Goal: Transaction & Acquisition: Purchase product/service

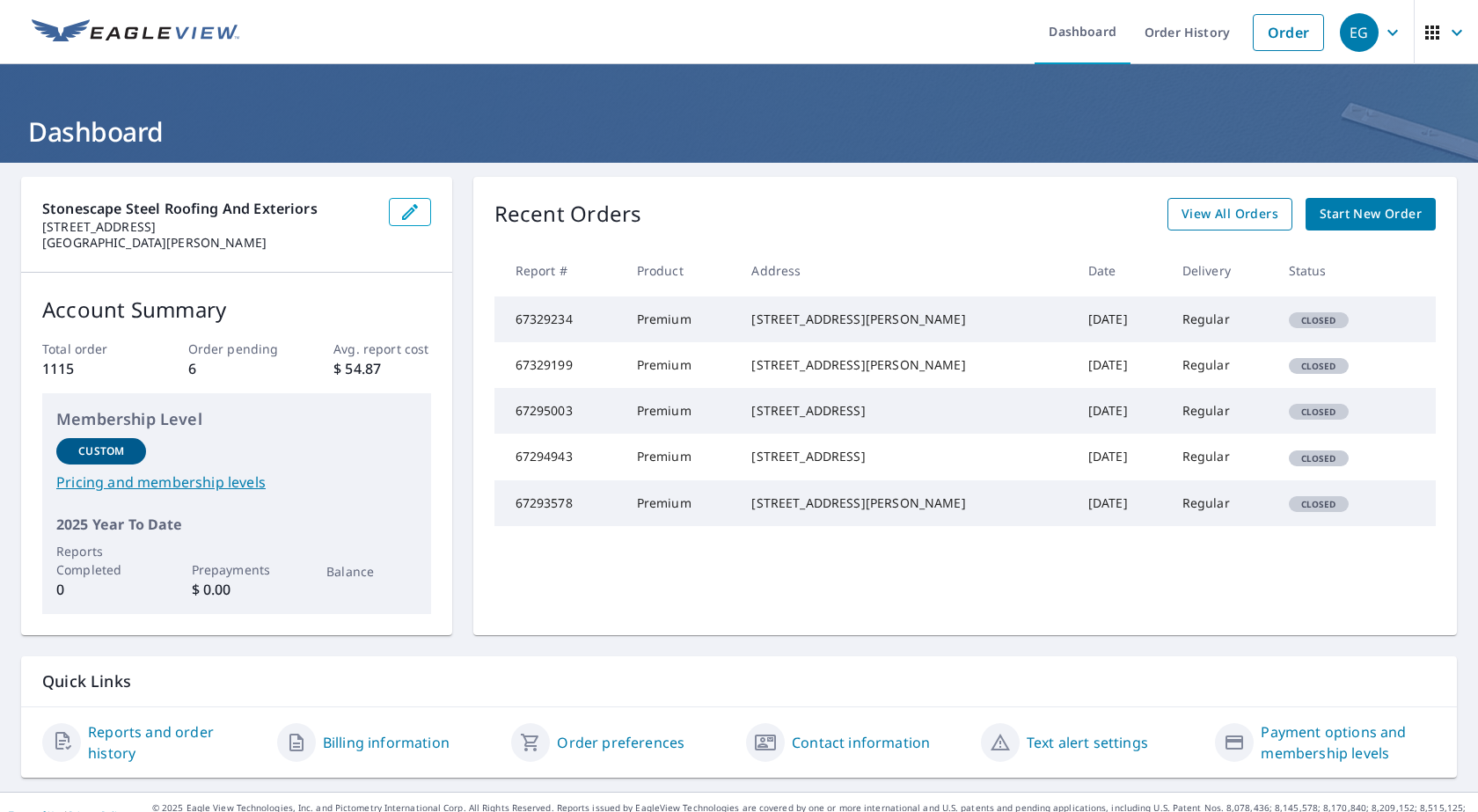
click at [1225, 221] on span "View All Orders" at bounding box center [1230, 214] width 97 height 22
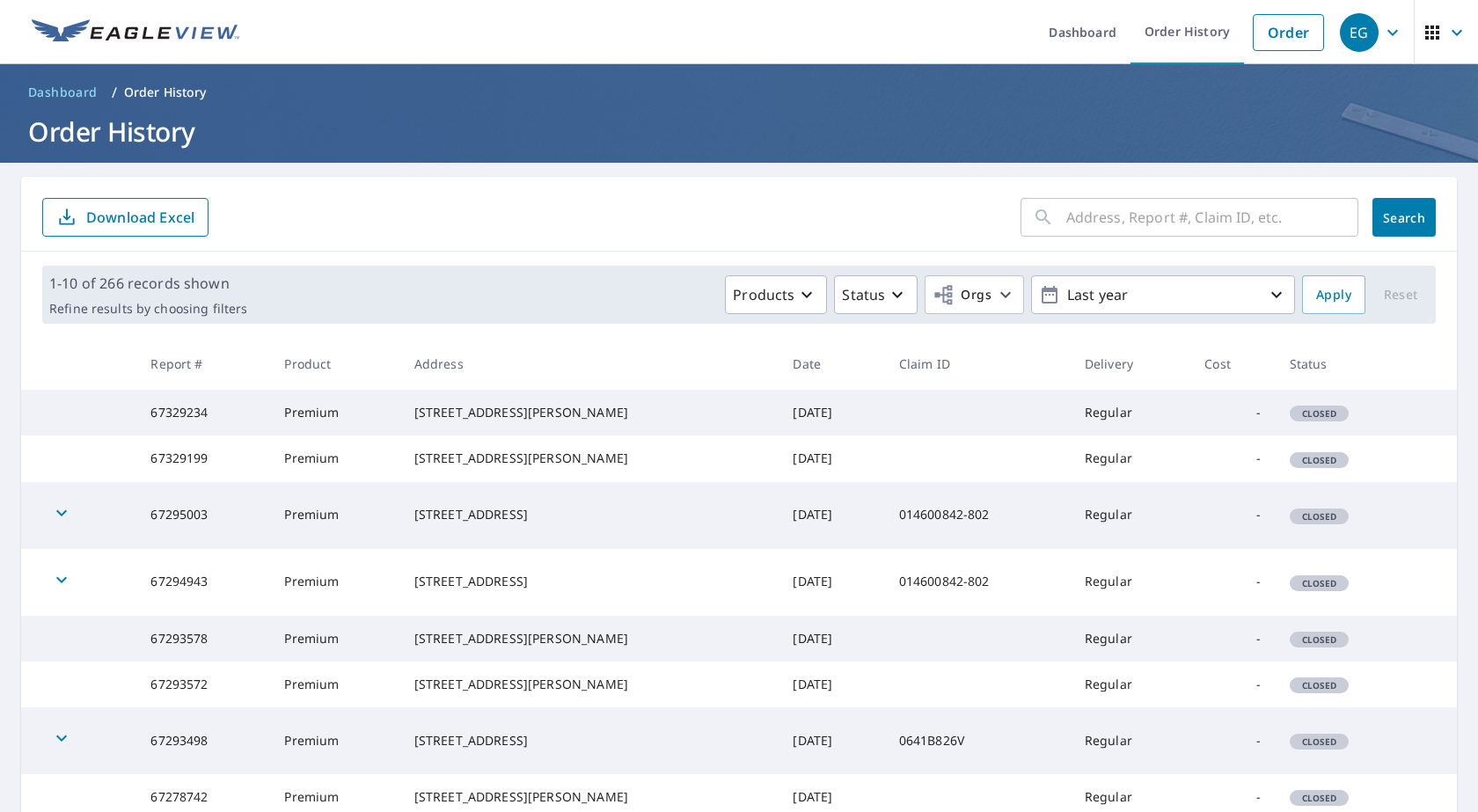
click at [1106, 218] on input "text" at bounding box center [1212, 217] width 293 height 50
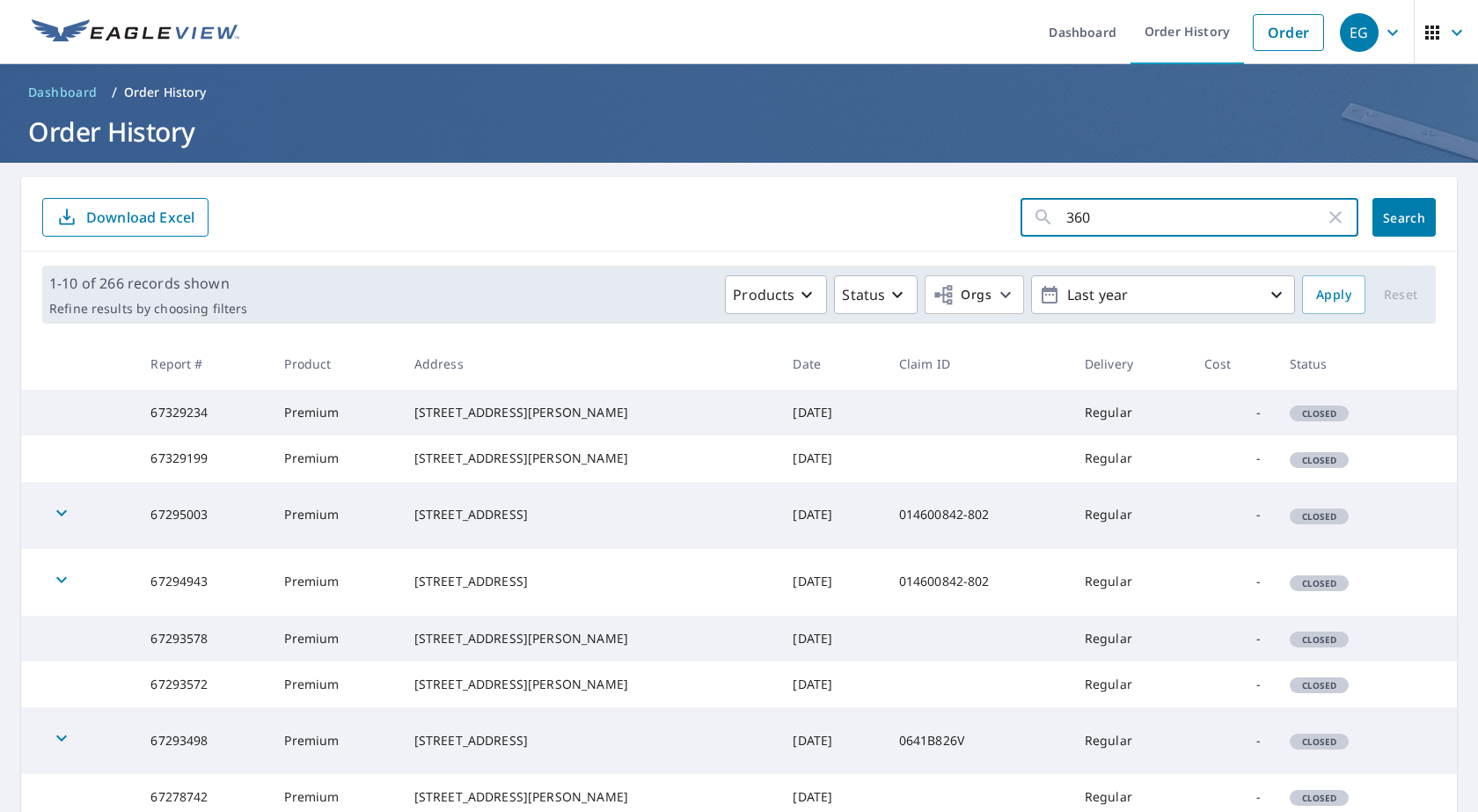
type input "3606"
click button "Search" at bounding box center [1405, 217] width 63 height 39
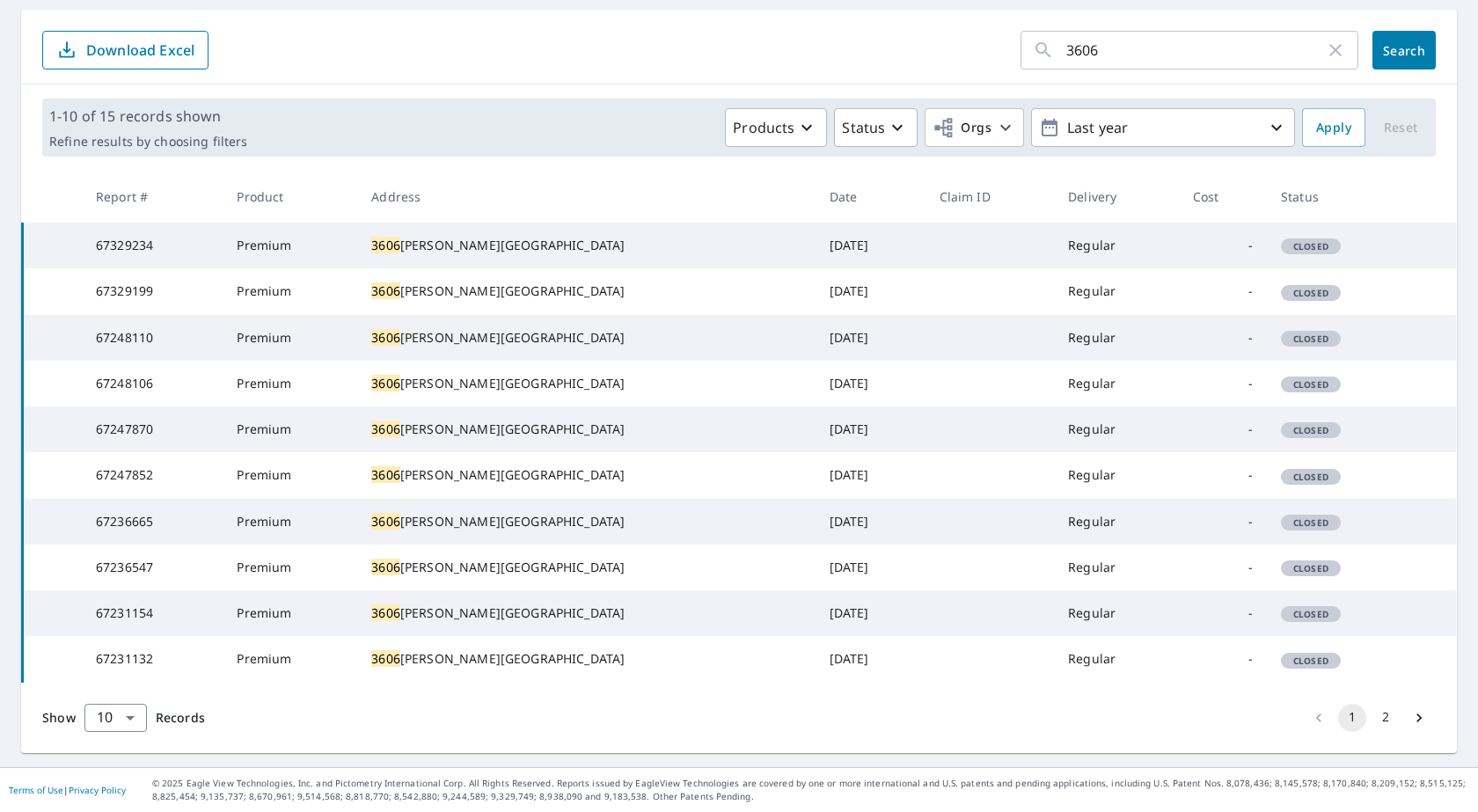
scroll to position [340, 0]
click at [1374, 714] on button "2" at bounding box center [1386, 718] width 28 height 28
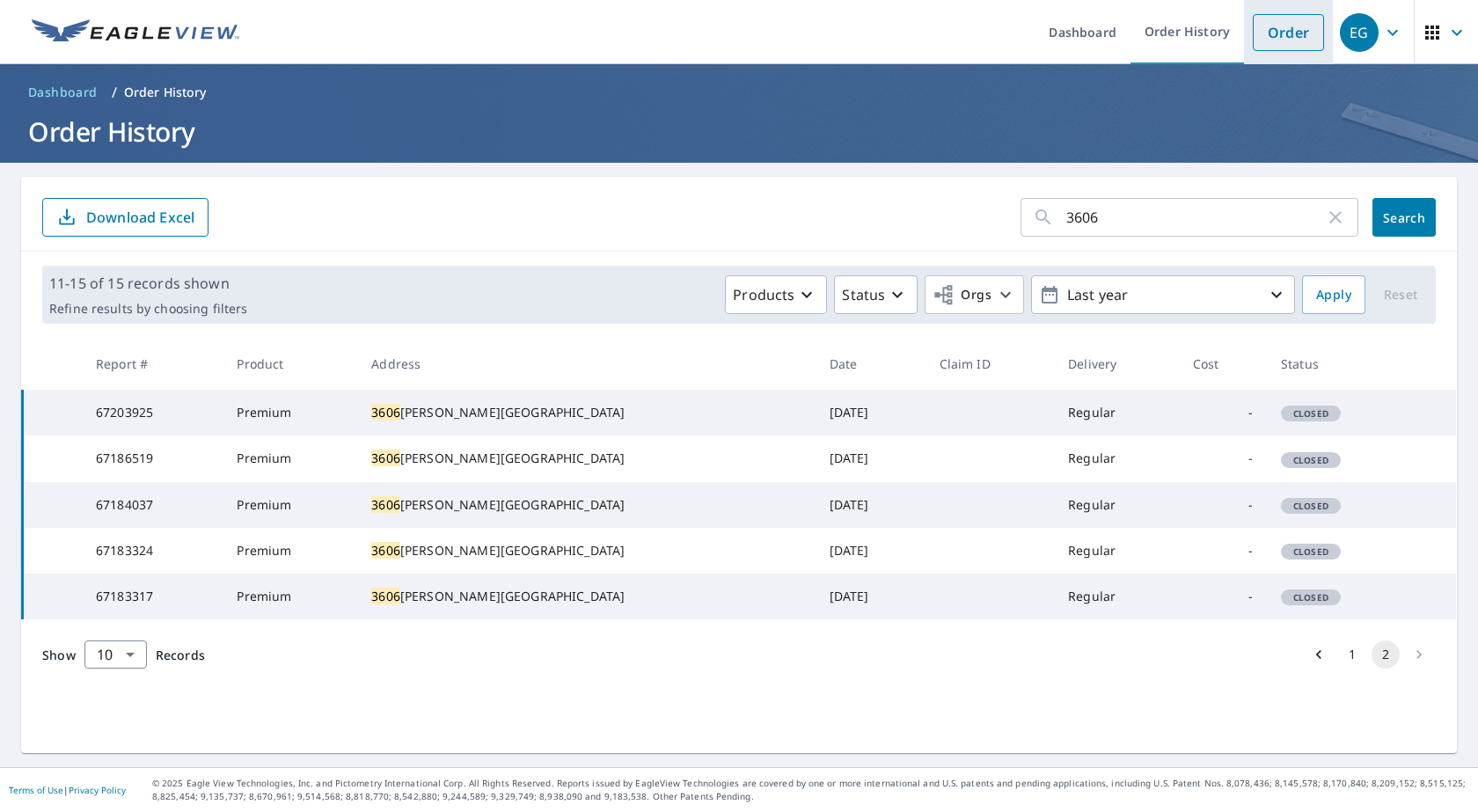
click at [1269, 36] on link "Order" at bounding box center [1289, 32] width 71 height 37
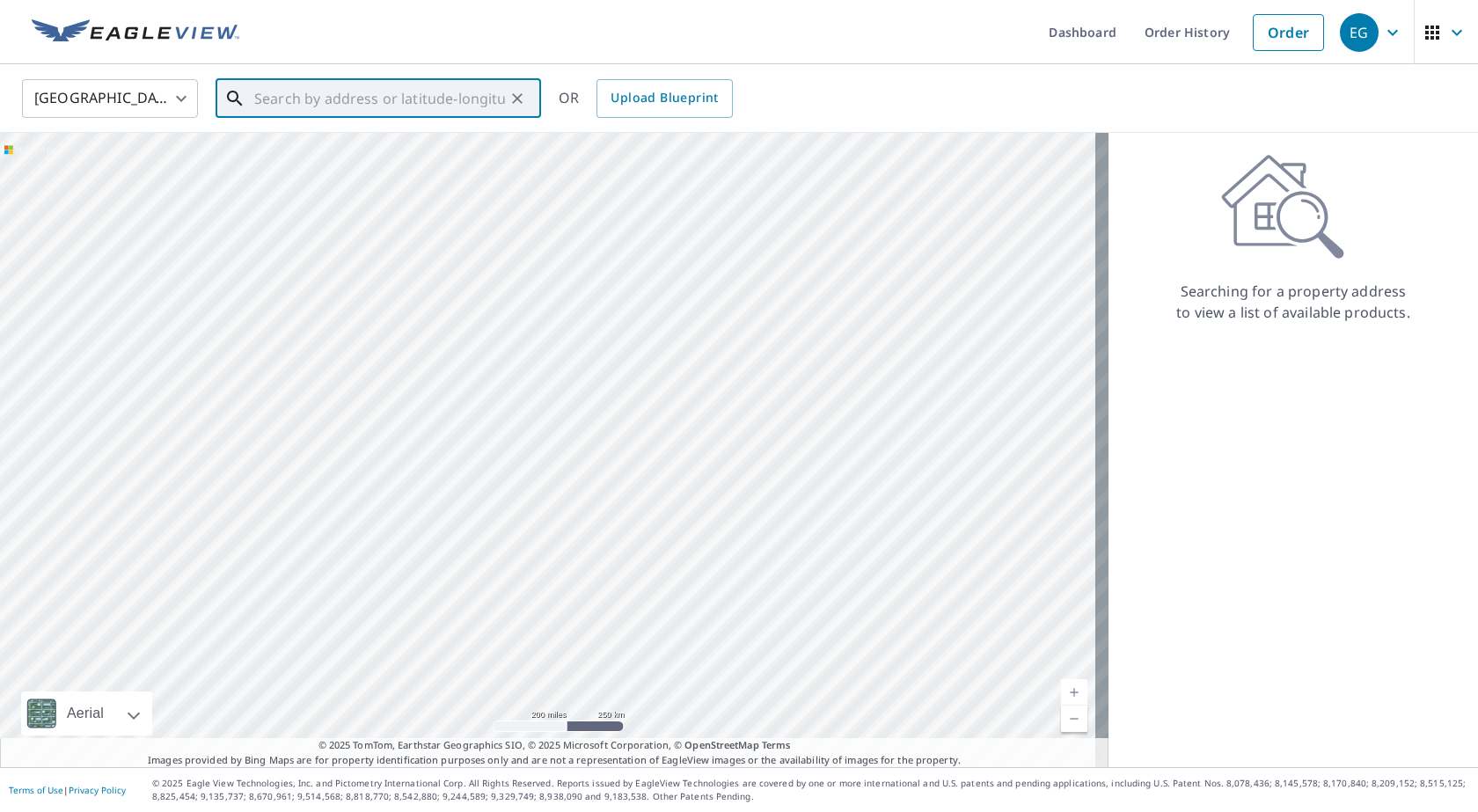
click at [358, 103] on input "text" at bounding box center [379, 99] width 251 height 50
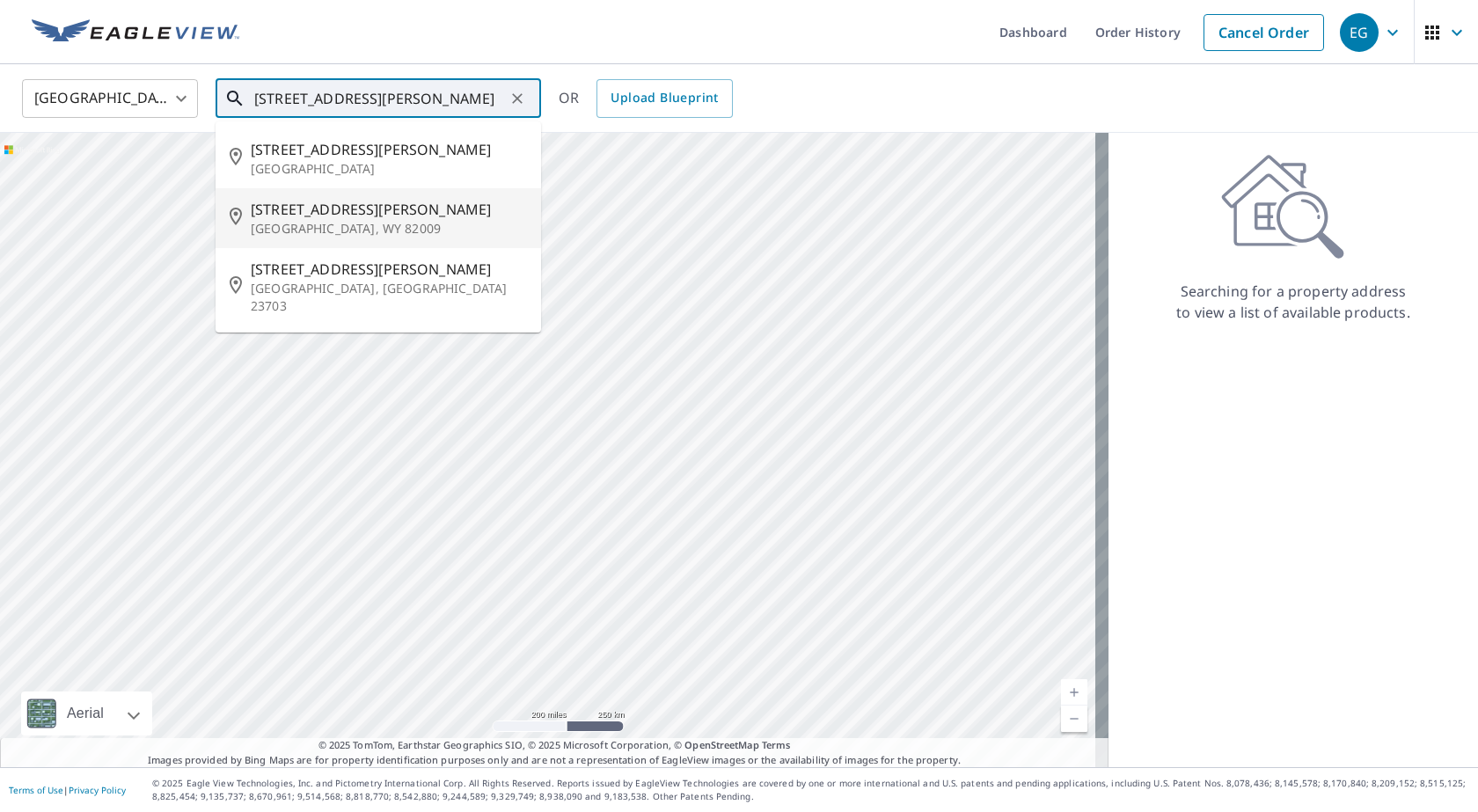
click at [305, 236] on p "[GEOGRAPHIC_DATA], WY 82009" at bounding box center [389, 229] width 277 height 18
type input "[STREET_ADDRESS][PERSON_NAME]"
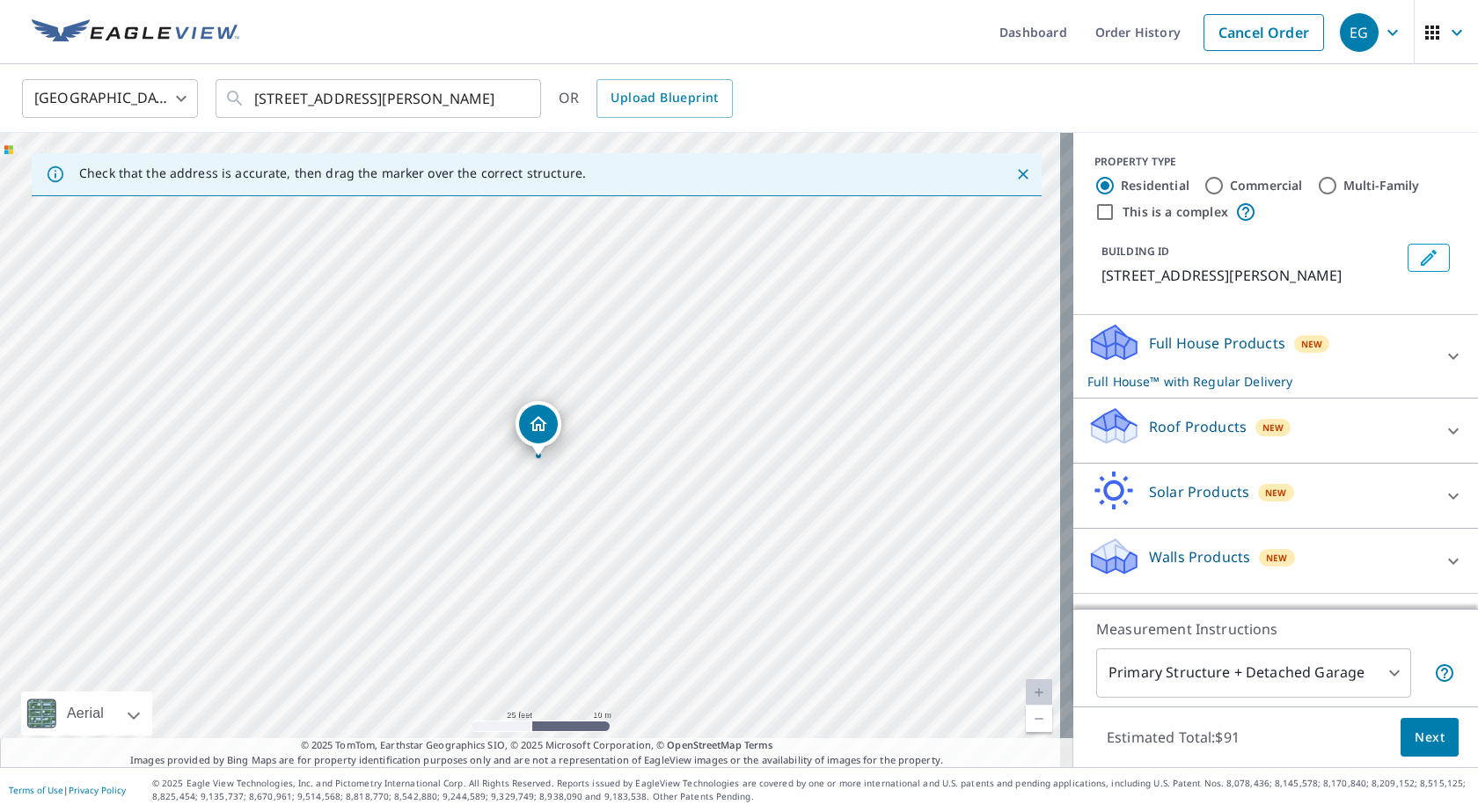
drag, startPoint x: 459, startPoint y: 378, endPoint x: 486, endPoint y: 437, distance: 64.9
click at [486, 437] on div "[STREET_ADDRESS][PERSON_NAME]" at bounding box center [537, 450] width 1073 height 635
drag, startPoint x: 506, startPoint y: 397, endPoint x: 497, endPoint y: 370, distance: 28.5
click at [1386, 424] on div "Roof Products New" at bounding box center [1260, 430] width 345 height 51
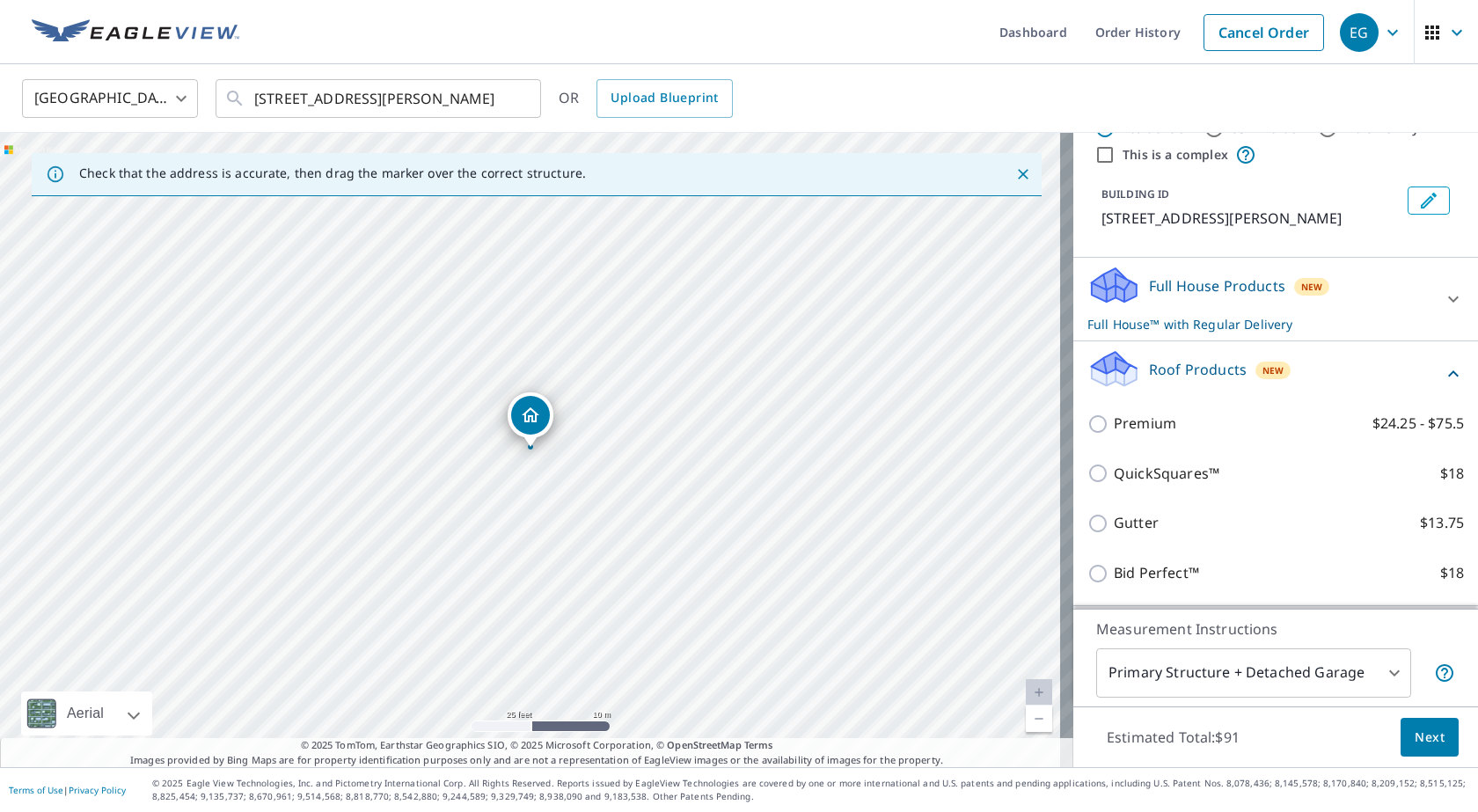
scroll to position [88, 0]
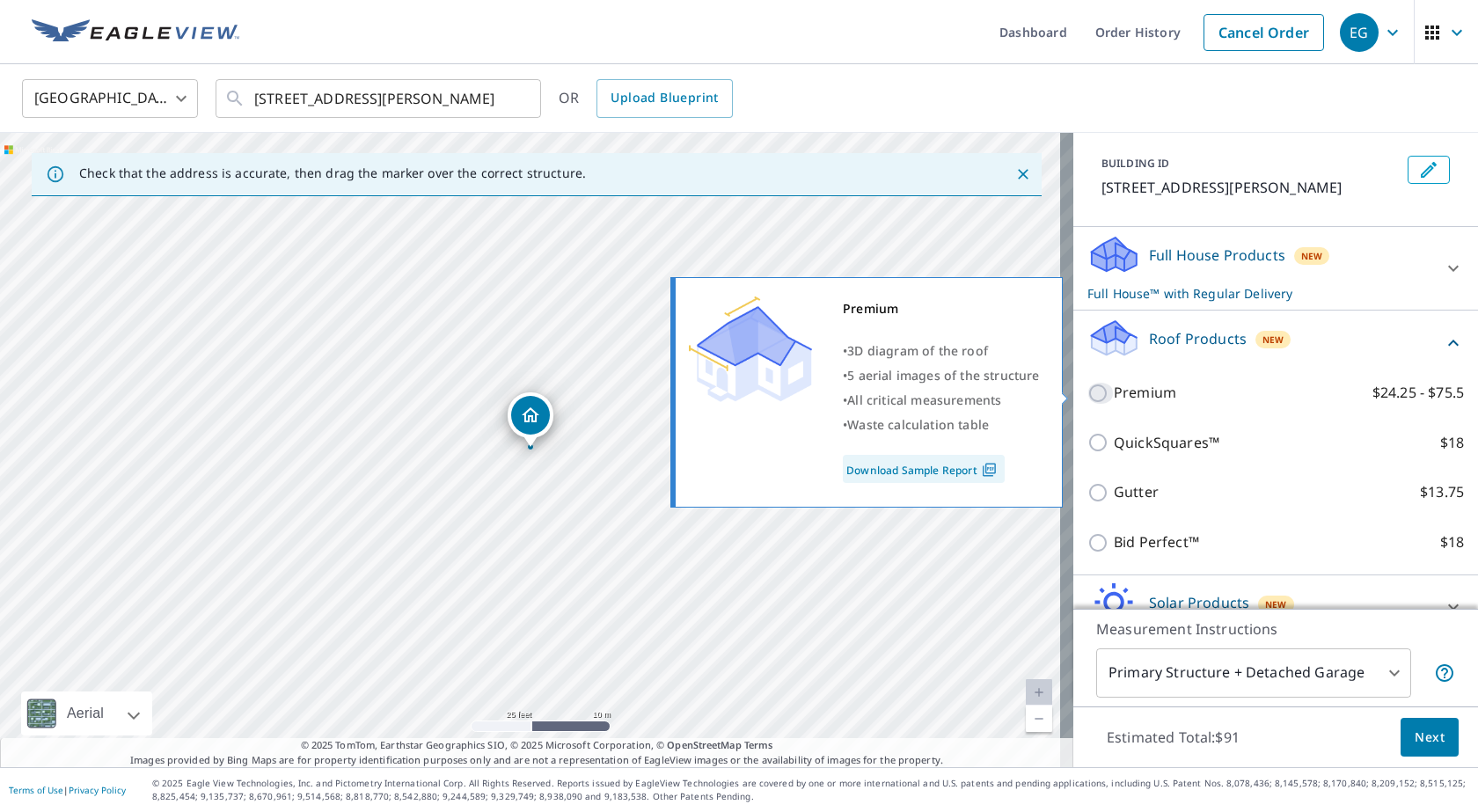
click at [1087, 390] on input "Premium $24.25 - $75.5" at bounding box center [1100, 393] width 27 height 21
checkbox input "true"
checkbox input "false"
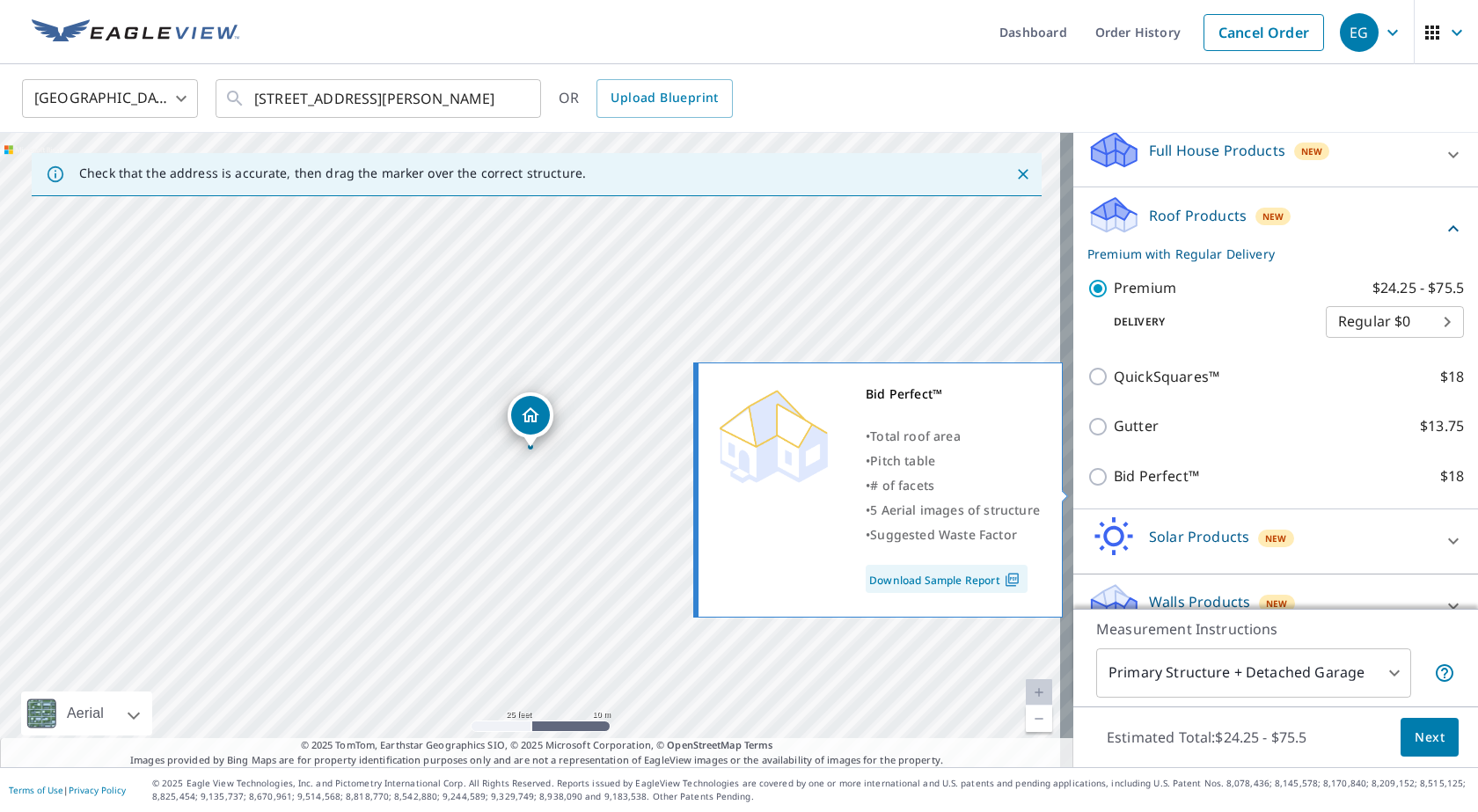
scroll to position [223, 0]
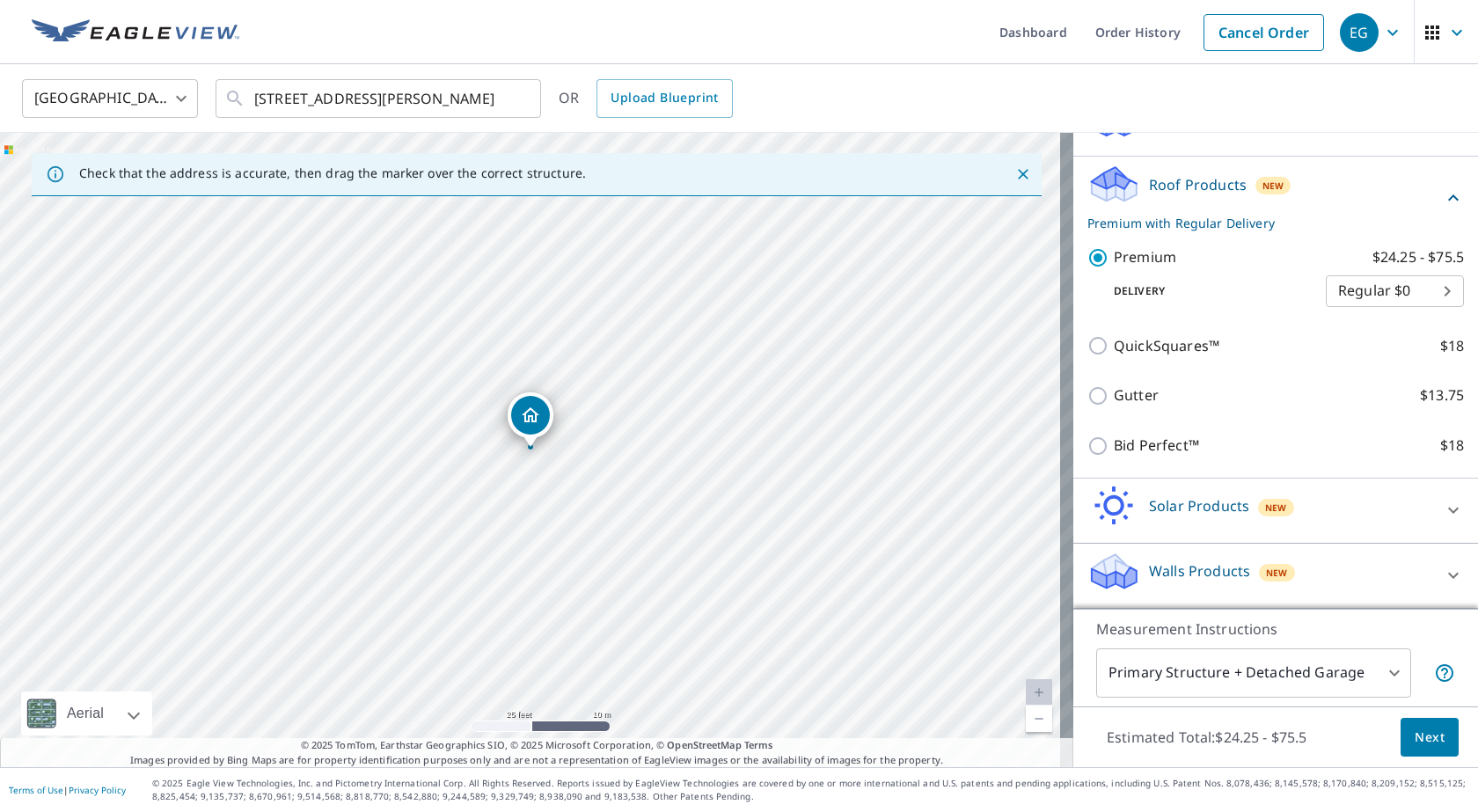
click at [1255, 688] on body "EG EG Dashboard Order History Cancel Order EG [GEOGRAPHIC_DATA] [GEOGRAPHIC_DAT…" at bounding box center [739, 406] width 1478 height 812
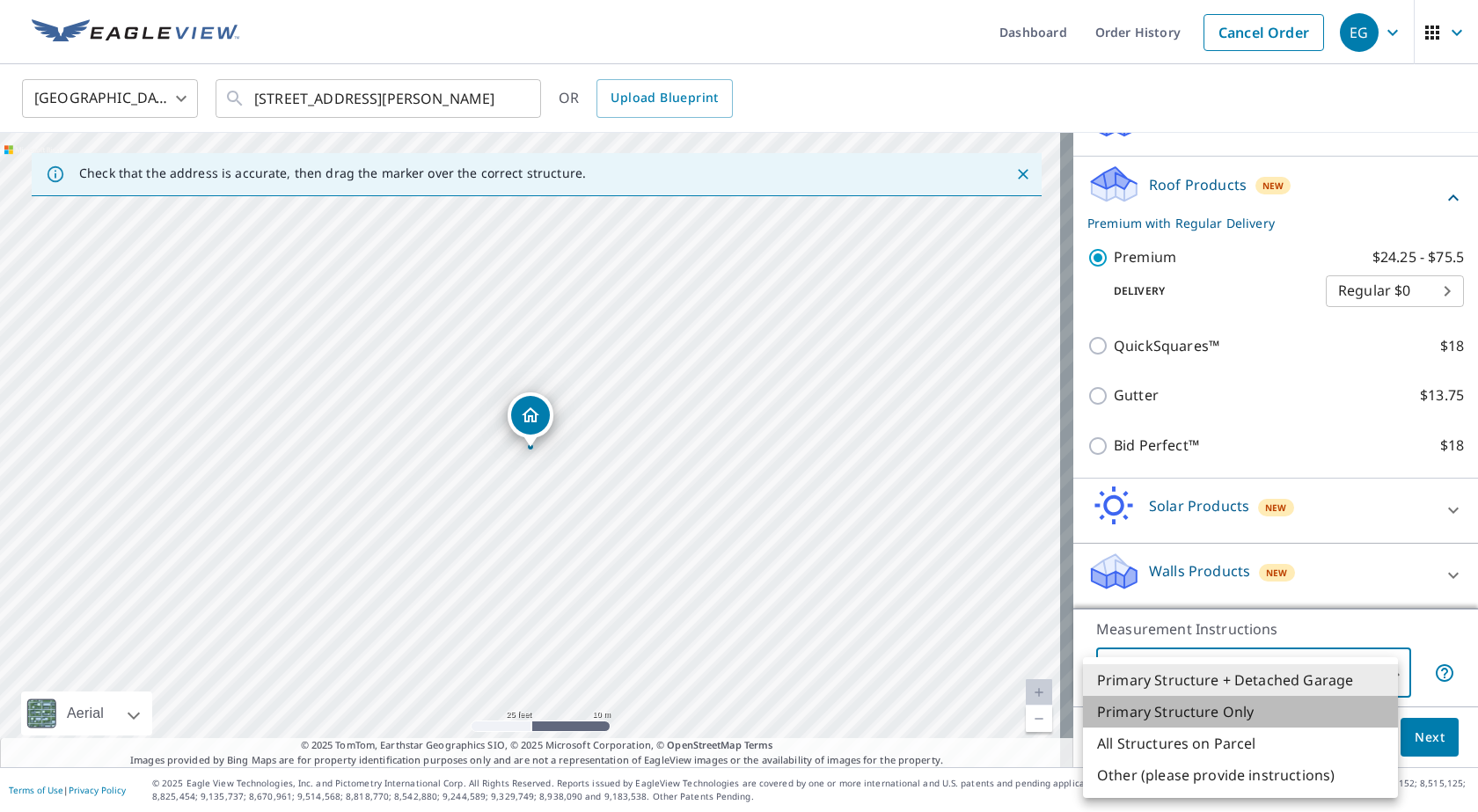
click at [1170, 710] on li "Primary Structure Only" at bounding box center [1241, 712] width 315 height 32
type input "2"
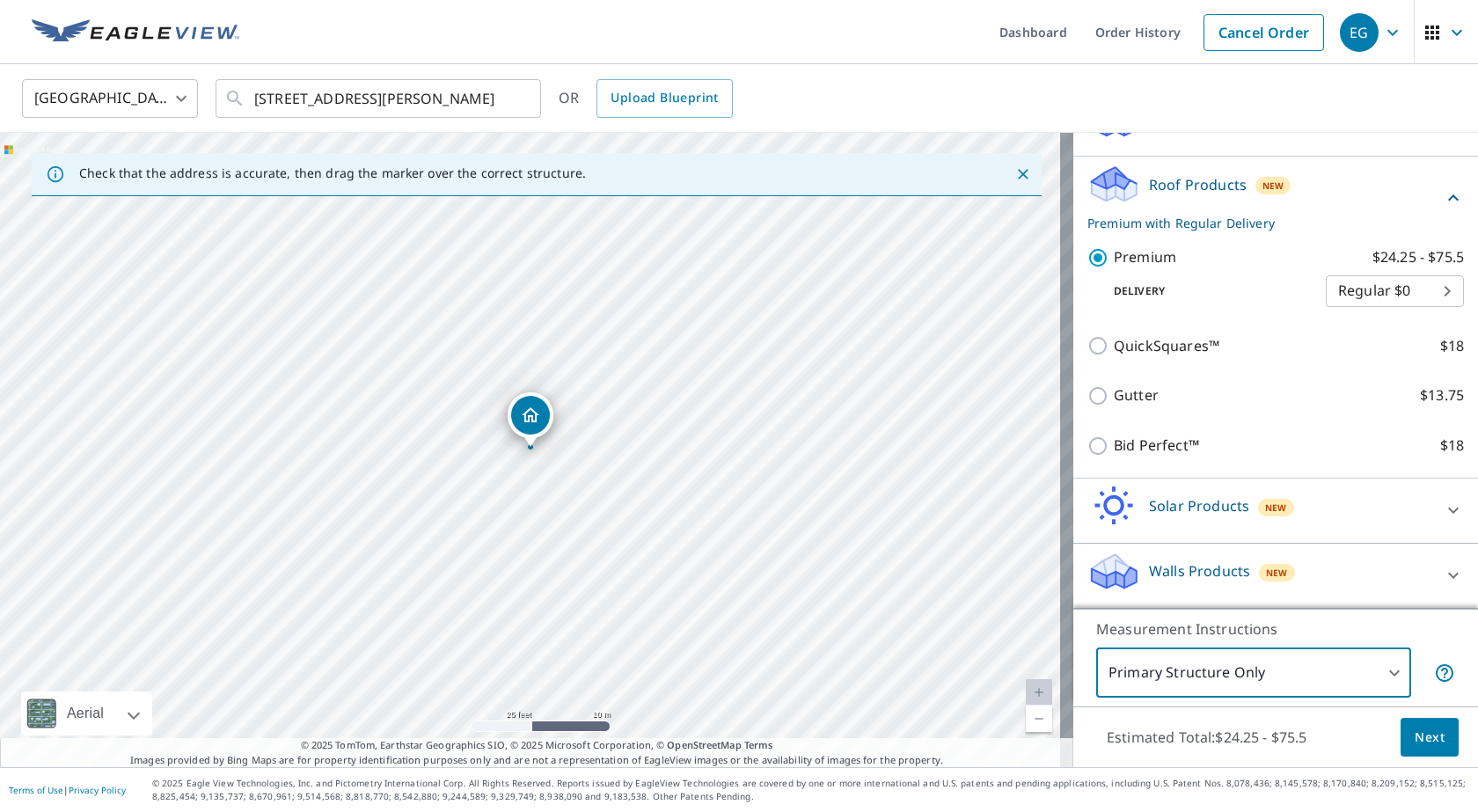
click at [1415, 743] on span "Next" at bounding box center [1429, 738] width 30 height 22
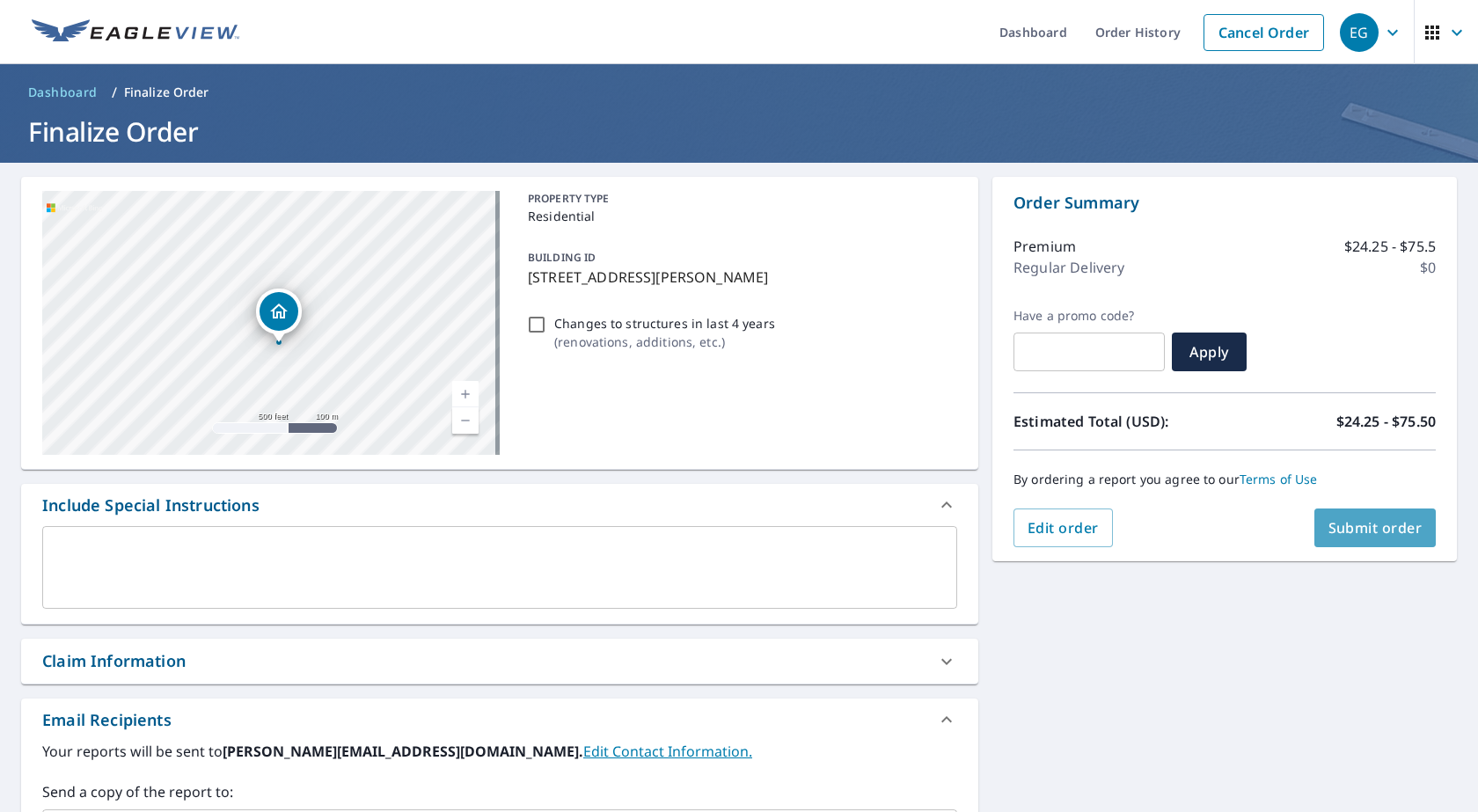
click at [1372, 540] on button "Submit order" at bounding box center [1375, 527] width 122 height 39
